Goal: Task Accomplishment & Management: Manage account settings

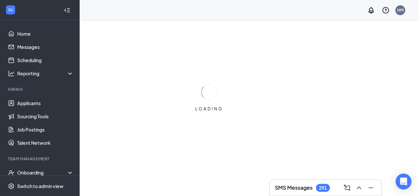
click at [38, 159] on div "Team Management" at bounding box center [40, 159] width 64 height 6
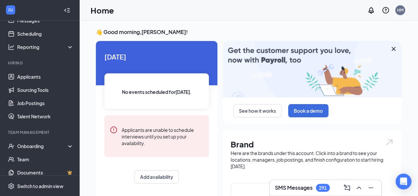
scroll to position [30, 0]
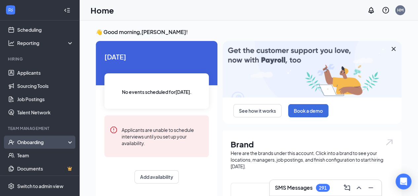
click at [44, 138] on div "Onboarding" at bounding box center [39, 141] width 79 height 13
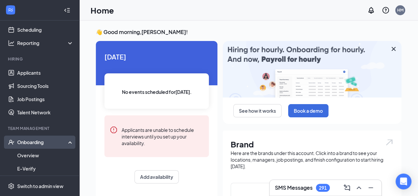
click at [44, 138] on div "Onboarding" at bounding box center [39, 141] width 79 height 13
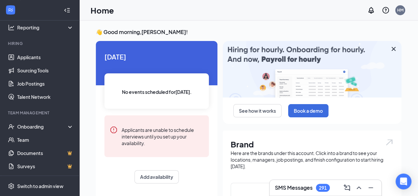
scroll to position [46, 0]
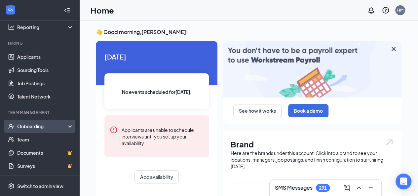
click at [45, 126] on div "Onboarding" at bounding box center [42, 126] width 51 height 7
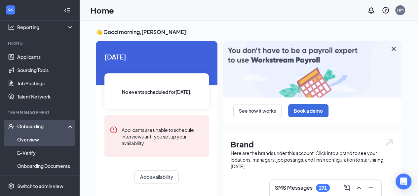
click at [39, 138] on link "Overview" at bounding box center [45, 139] width 56 height 13
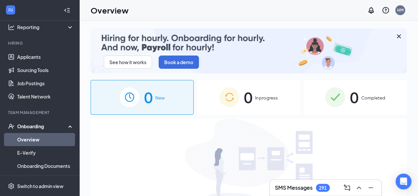
click at [361, 96] on span "Completed" at bounding box center [373, 97] width 24 height 7
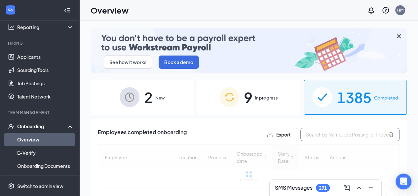
click at [320, 133] on input "text" at bounding box center [349, 134] width 99 height 13
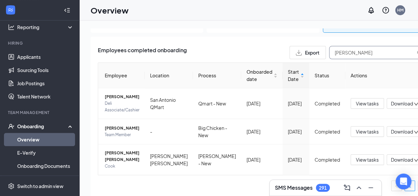
scroll to position [91, 0]
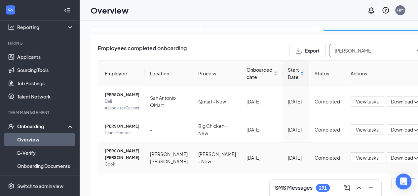
type input "[PERSON_NAME]"
click at [115, 156] on span "[PERSON_NAME] [PERSON_NAME]" at bounding box center [122, 154] width 35 height 13
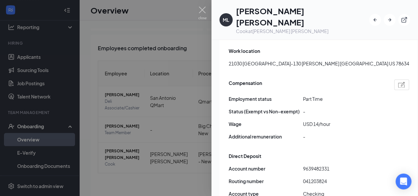
scroll to position [438, 0]
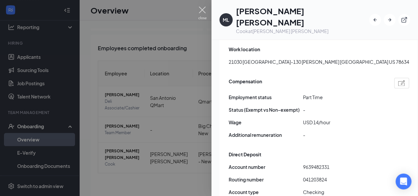
click at [204, 12] on img at bounding box center [202, 13] width 8 height 13
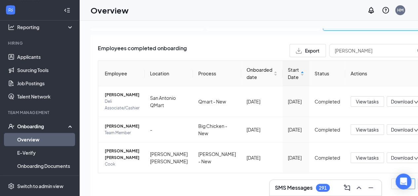
scroll to position [91, 0]
